Goal: Transaction & Acquisition: Purchase product/service

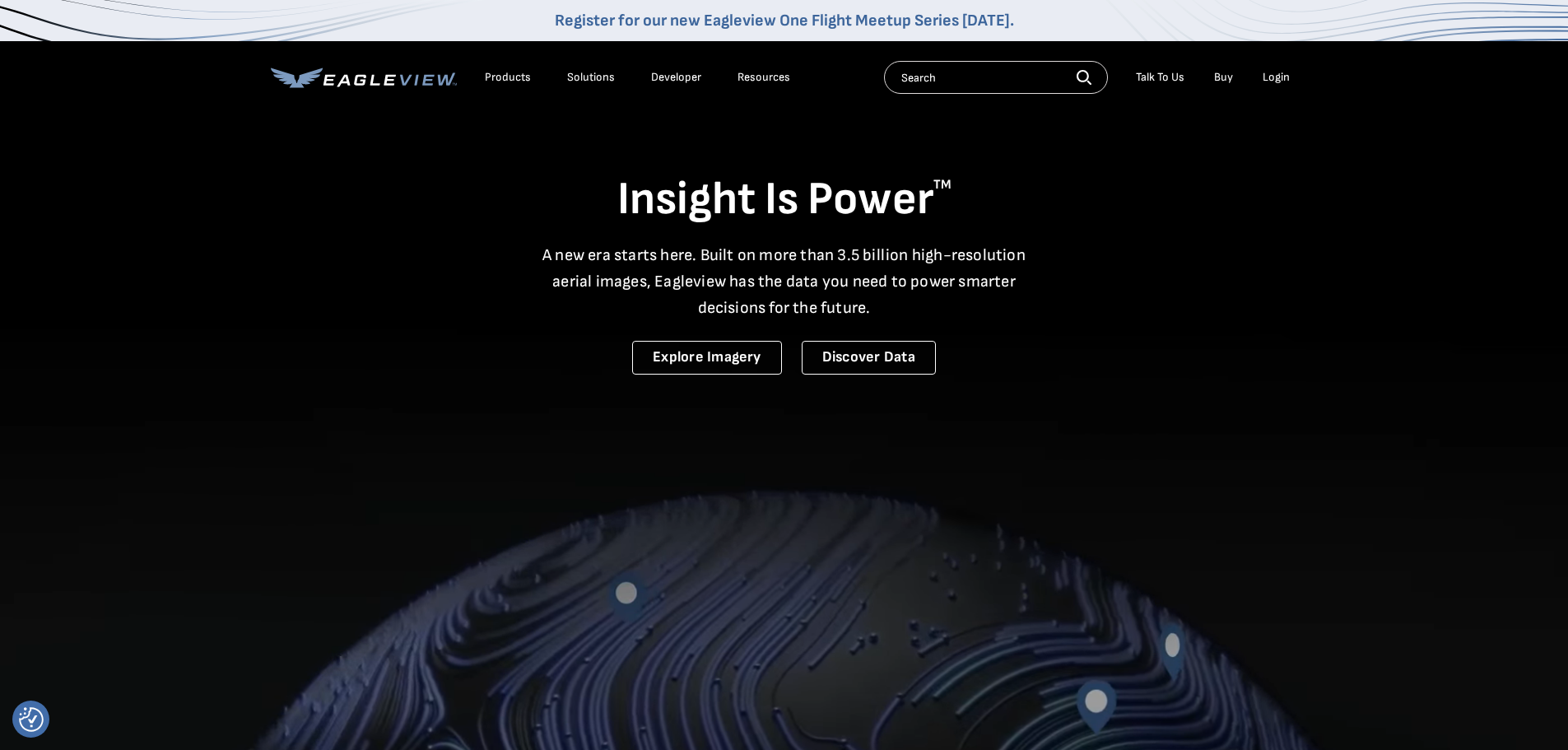
click at [1280, 77] on div "Login" at bounding box center [1276, 77] width 27 height 15
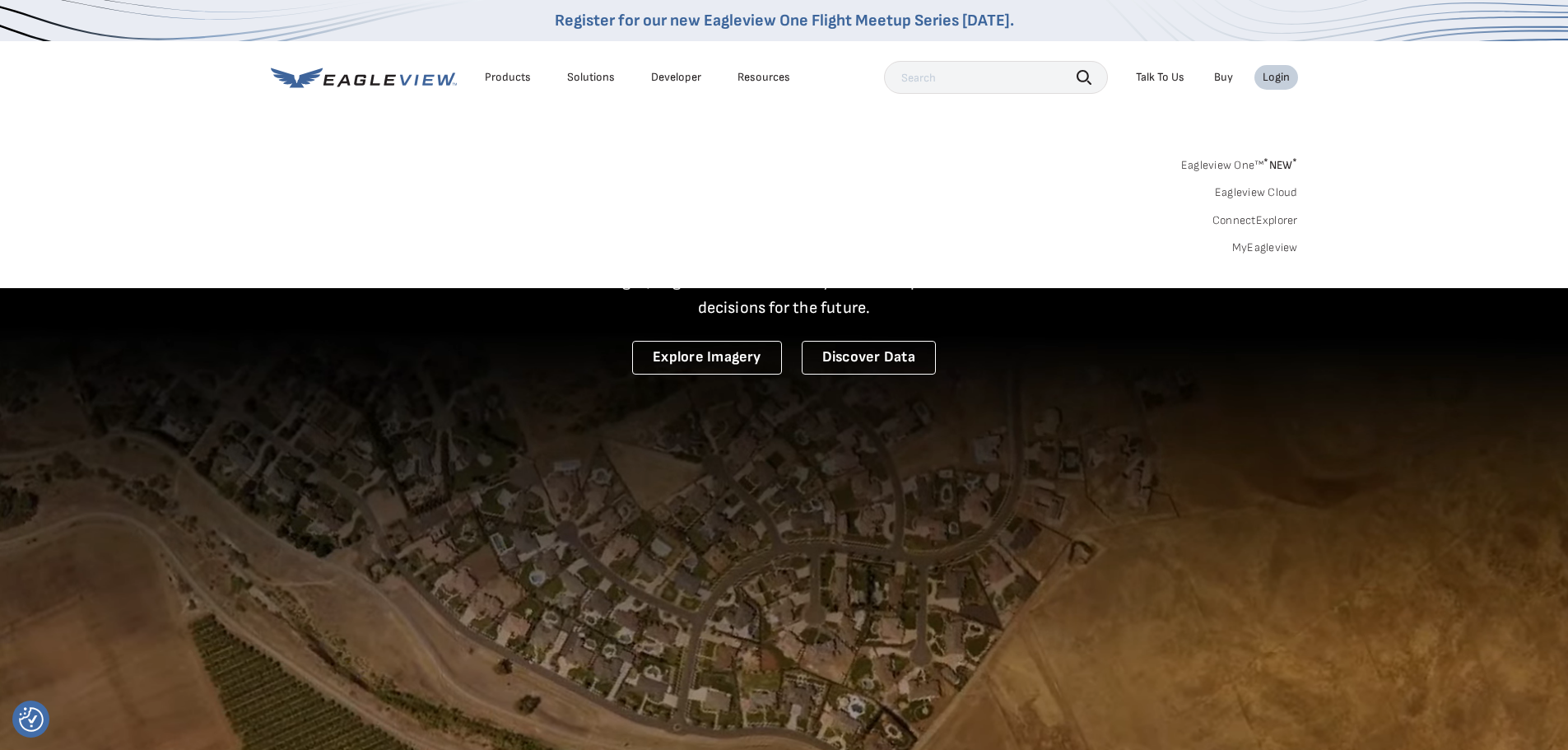
click at [1242, 253] on link "MyEagleview" at bounding box center [1265, 247] width 66 height 15
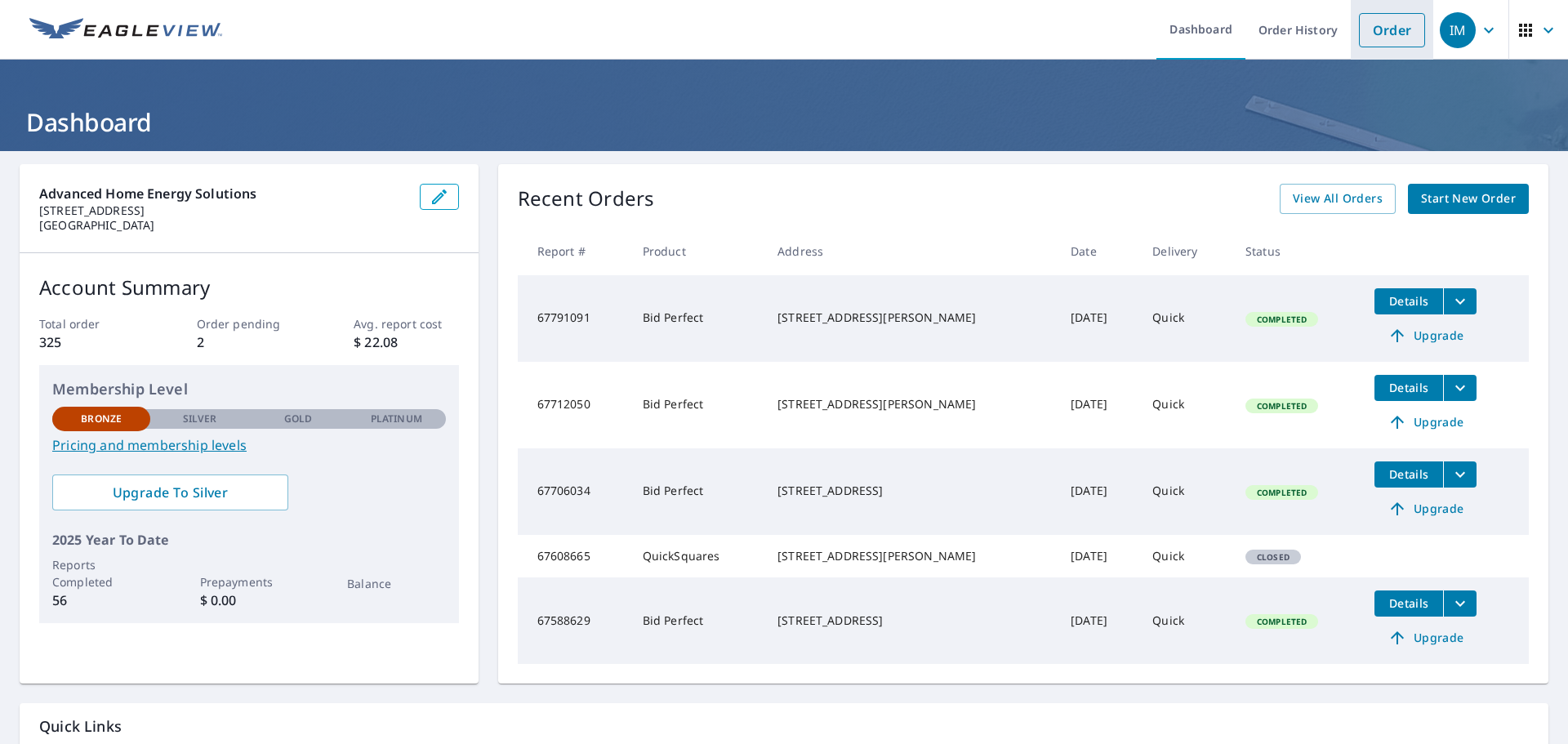
click at [1366, 25] on link "Order" at bounding box center [1391, 30] width 66 height 35
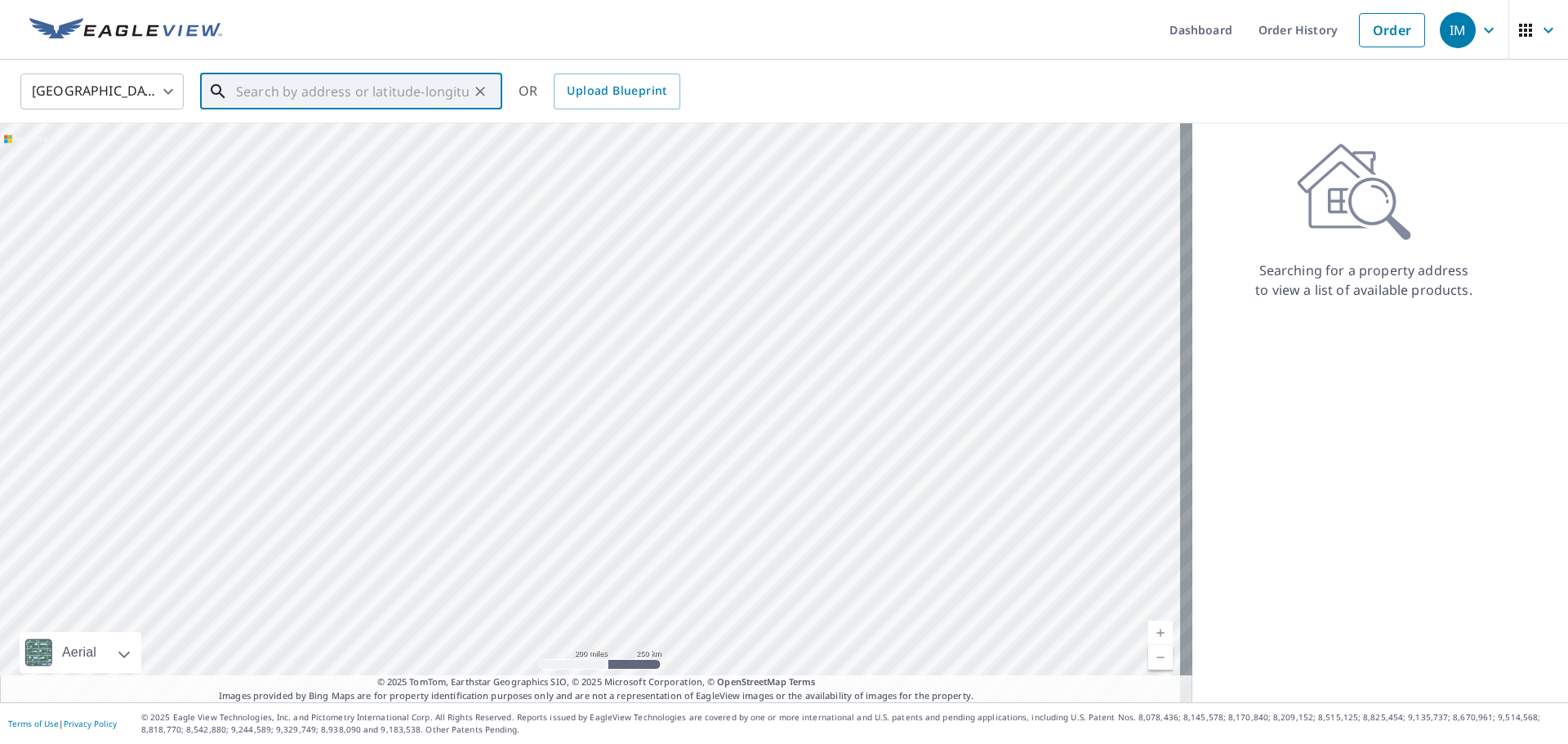
click at [261, 88] on input "text" at bounding box center [352, 91] width 233 height 46
type input "255 1/2 SAN JOAQUIN ST"
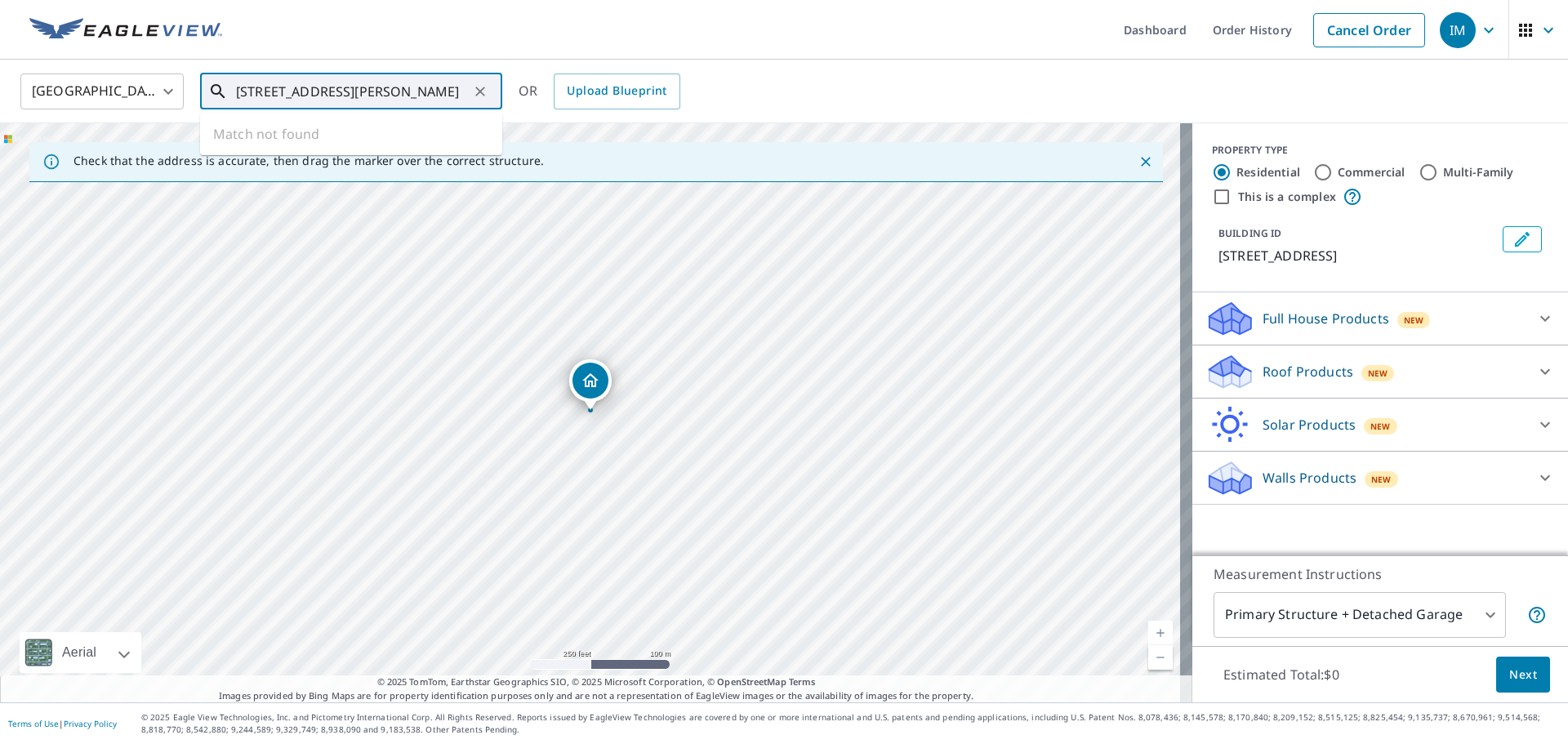
click at [446, 97] on input "255 1/2 SAN JOAQUIN ST" at bounding box center [352, 91] width 233 height 46
